Goal: Communication & Community: Answer question/provide support

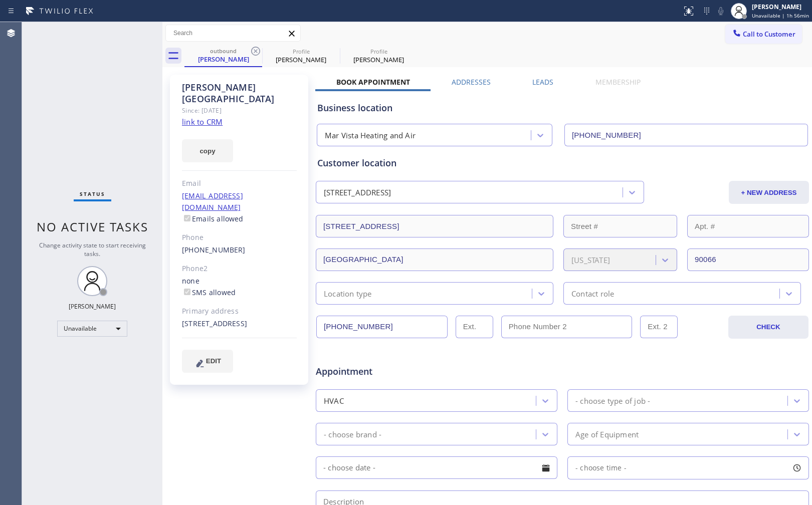
click at [743, 32] on span "Call to Customer" at bounding box center [769, 34] width 53 height 9
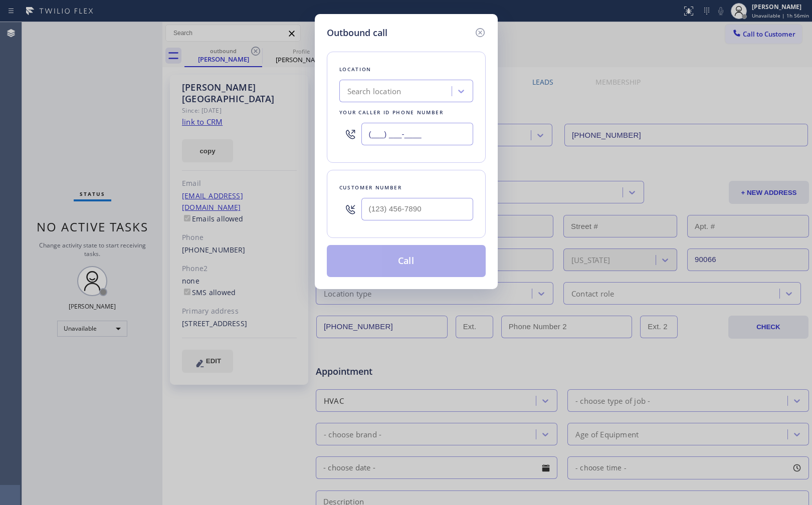
drag, startPoint x: 435, startPoint y: 134, endPoint x: 329, endPoint y: 126, distance: 105.6
click at [329, 126] on div "Location Search location Your caller id phone number (___) ___-____" at bounding box center [406, 107] width 159 height 111
paste input "562) 489-9480"
type input "[PHONE_NUMBER]"
click at [432, 216] on input "(___) ___-____" at bounding box center [417, 209] width 112 height 23
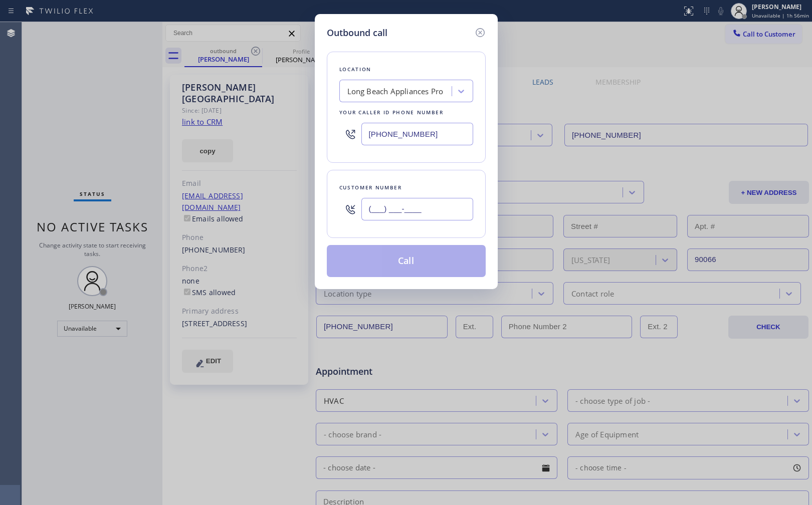
click at [432, 216] on input "(___) ___-____" at bounding box center [417, 209] width 112 height 23
paste input "213) 706-5332"
type input "[PHONE_NUMBER]"
click at [451, 179] on div "Customer number [PHONE_NUMBER]" at bounding box center [406, 204] width 159 height 68
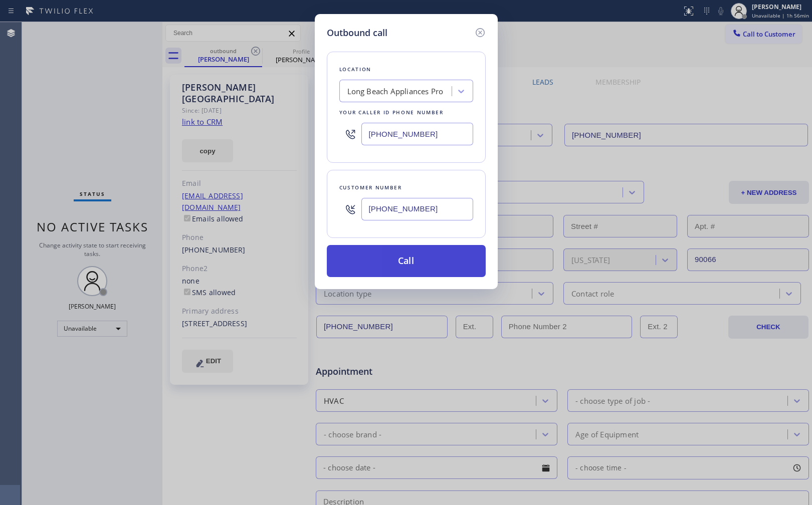
click at [427, 267] on button "Call" at bounding box center [406, 261] width 159 height 32
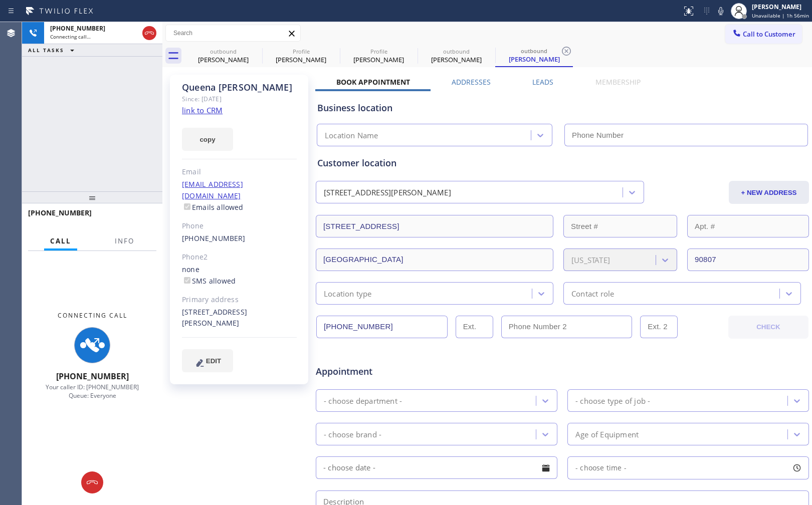
type input "[PHONE_NUMBER]"
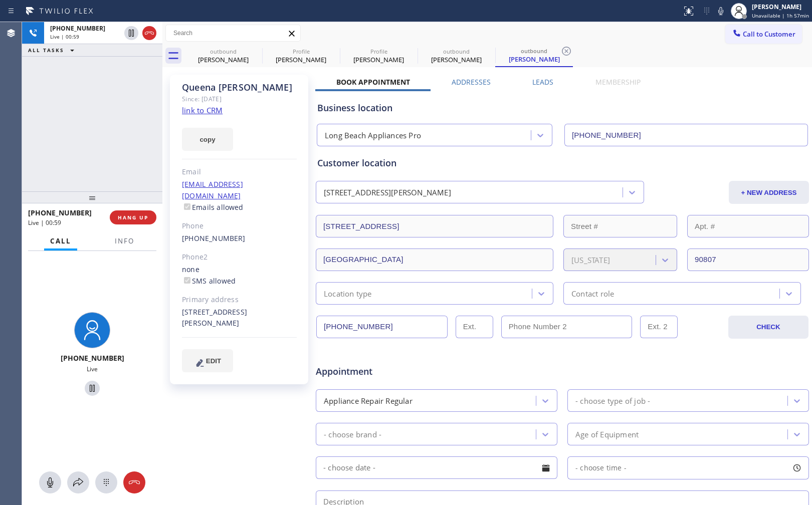
click at [79, 99] on div "[PHONE_NUMBER] Live | 00:59 ALL TASKS ALL TASKS ACTIVE TASKS TASKS IN WRAP UP" at bounding box center [92, 106] width 140 height 169
click at [79, 99] on div "[PHONE_NUMBER] Live | 01:00 ALL TASKS ALL TASKS ACTIVE TASKS TASKS IN WRAP UP" at bounding box center [92, 106] width 140 height 169
click at [152, 32] on icon at bounding box center [149, 33] width 9 height 3
click at [75, 169] on div "[PHONE_NUMBER] Live | 01:04 ALL TASKS ALL TASKS ACTIVE TASKS TASKS IN WRAP UP" at bounding box center [92, 106] width 140 height 169
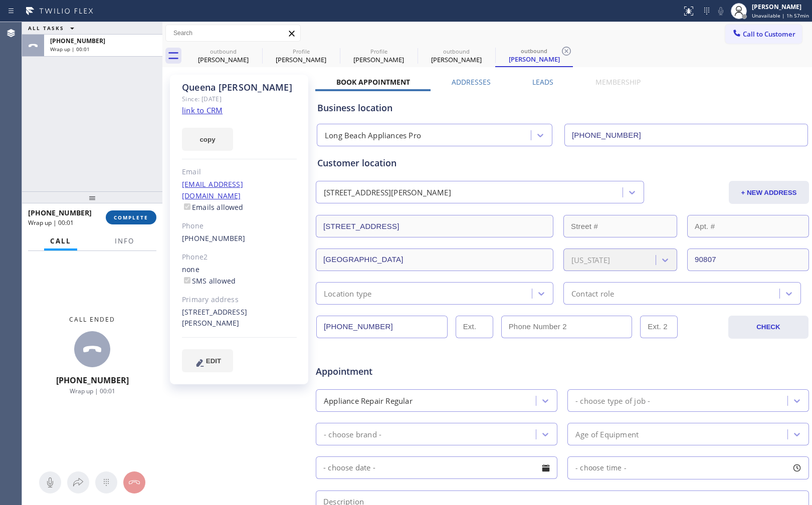
click at [122, 214] on span "COMPLETE" at bounding box center [131, 217] width 35 height 7
click at [122, 134] on div "ALL TASKS ALL TASKS ACTIVE TASKS TASKS IN WRAP UP [PHONE_NUMBER] Wrap up | 00:01" at bounding box center [92, 106] width 140 height 169
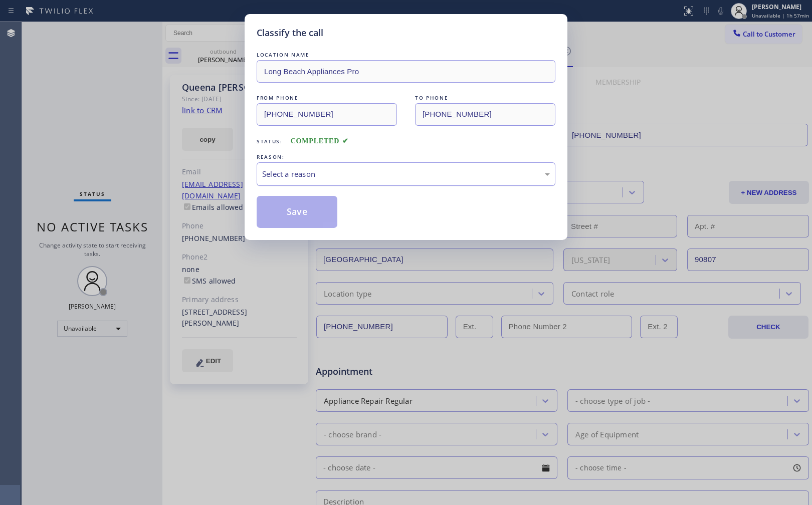
click at [319, 164] on div "Select a reason" at bounding box center [406, 174] width 299 height 24
click at [316, 212] on button "Save" at bounding box center [297, 212] width 81 height 32
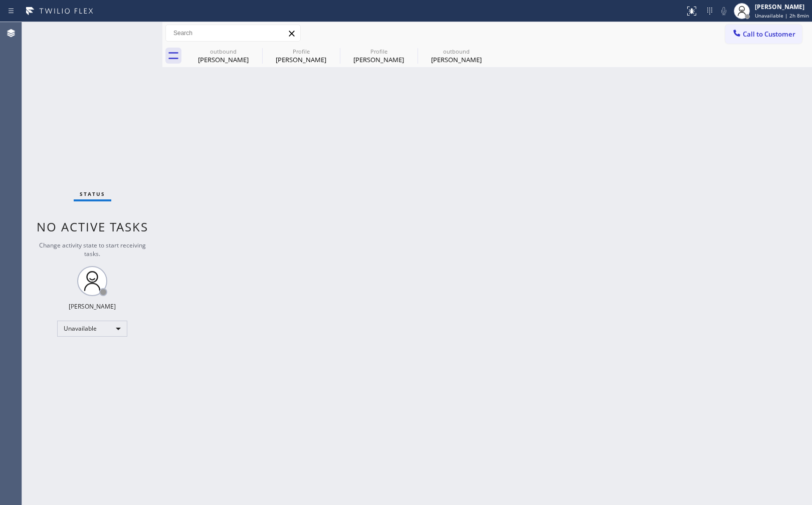
click at [433, 304] on div "Back to Dashboard Change Sender ID Customers Technicians Select a contact Outbo…" at bounding box center [487, 263] width 650 height 483
click at [103, 398] on div "Status No active tasks Change activity state to start receiving tasks. [PERSON_…" at bounding box center [92, 263] width 140 height 483
